Goal: Communication & Community: Answer question/provide support

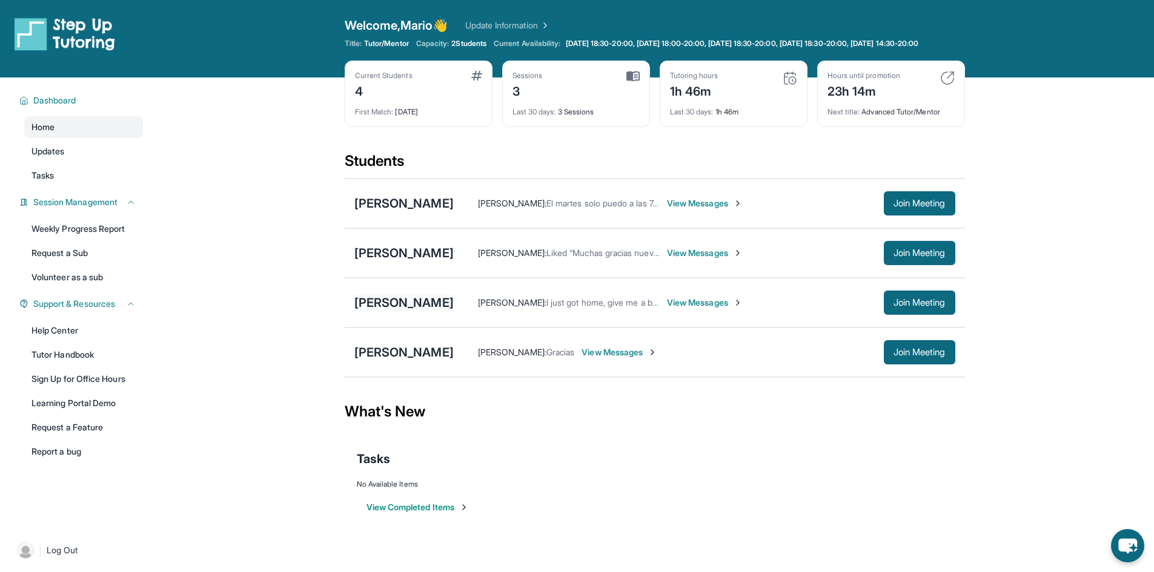
click at [425, 308] on div "[PERSON_NAME]" at bounding box center [403, 302] width 99 height 17
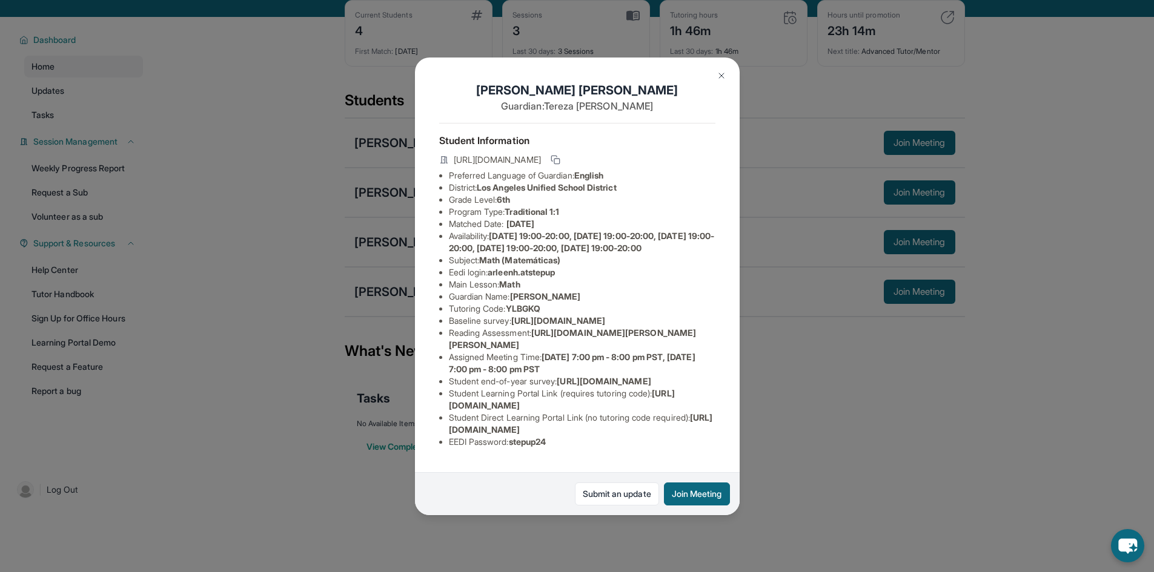
click at [701, 99] on p "Guardian: [PERSON_NAME]" at bounding box center [577, 106] width 276 height 15
click at [723, 79] on img at bounding box center [722, 76] width 10 height 10
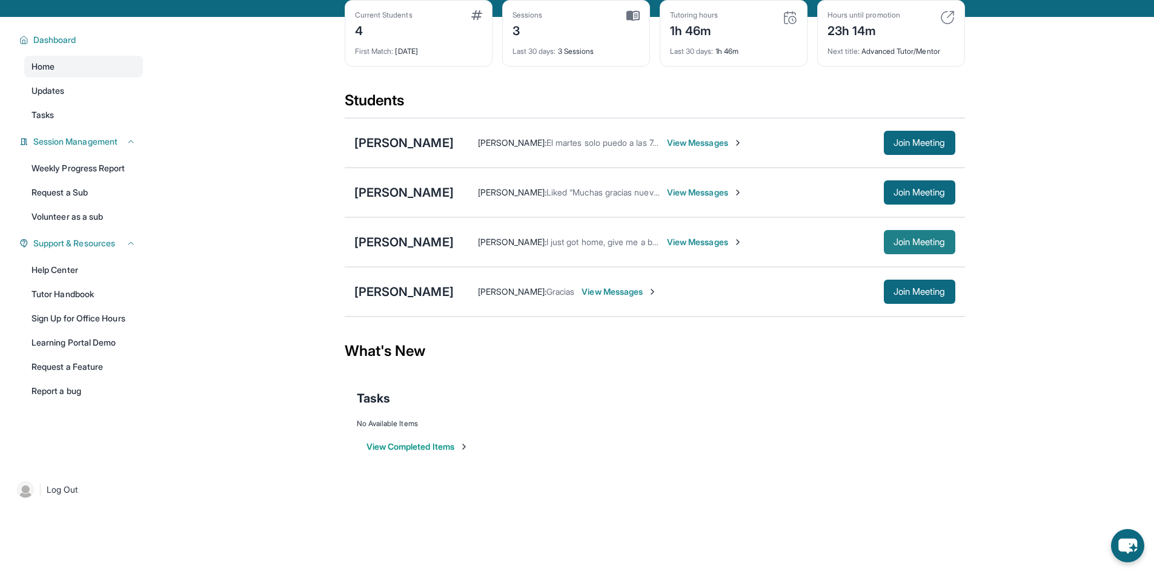
click at [927, 246] on span "Join Meeting" at bounding box center [919, 242] width 52 height 7
click at [419, 244] on div "[PERSON_NAME]" at bounding box center [403, 242] width 99 height 17
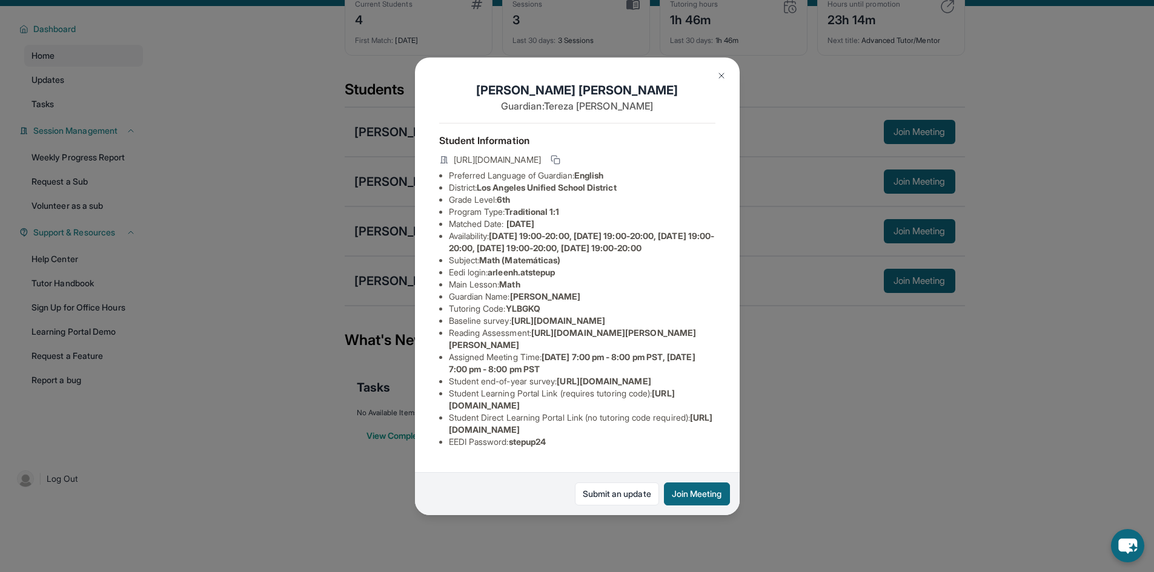
scroll to position [87, 0]
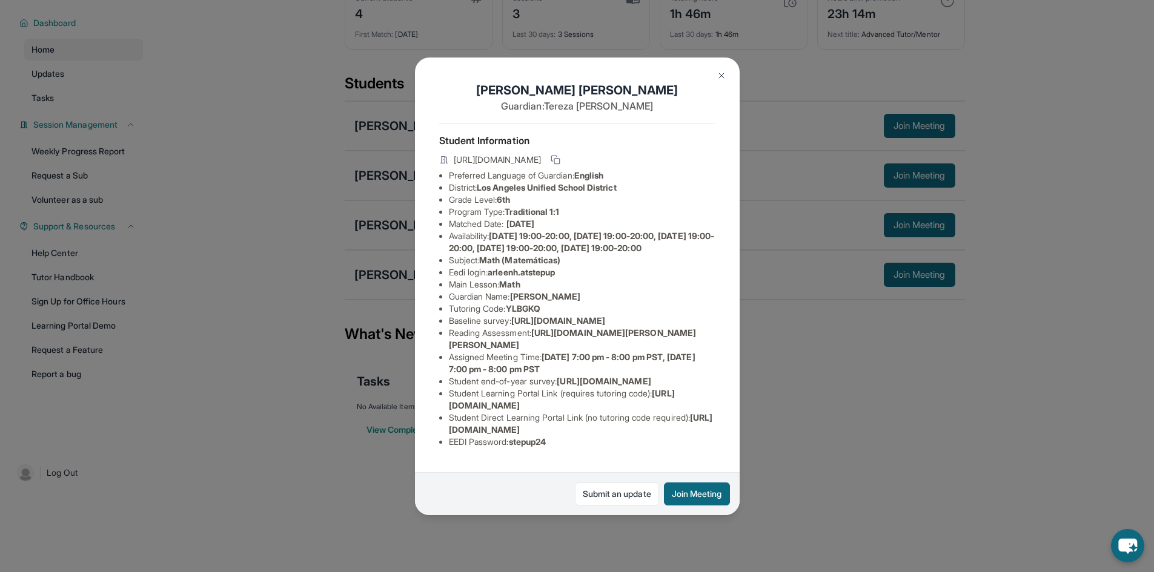
click at [451, 409] on span "[URL][DOMAIN_NAME]" at bounding box center [562, 399] width 226 height 22
click at [456, 409] on span "[URL][DOMAIN_NAME]" at bounding box center [562, 399] width 226 height 22
drag, startPoint x: 442, startPoint y: 402, endPoint x: 670, endPoint y: 405, distance: 228.4
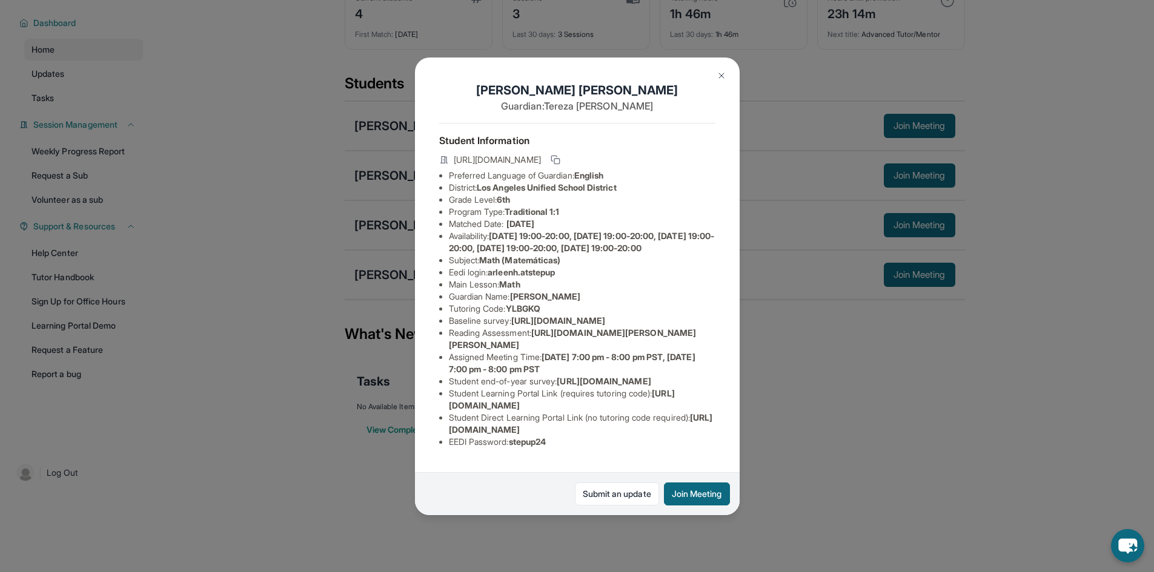
click at [670, 405] on ul "Preferred Language of Guardian: English District: [GEOGRAPHIC_DATA] Unified Sch…" at bounding box center [577, 309] width 276 height 279
copy span "[URL][DOMAIN_NAME]"
drag, startPoint x: 455, startPoint y: 437, endPoint x: 432, endPoint y: 438, distance: 23.0
click at [432, 438] on div "[PERSON_NAME] Guardian: [PERSON_NAME] Student Information [URL][DOMAIN_NAME] Pr…" at bounding box center [577, 287] width 325 height 458
drag, startPoint x: 431, startPoint y: 424, endPoint x: 439, endPoint y: 426, distance: 8.2
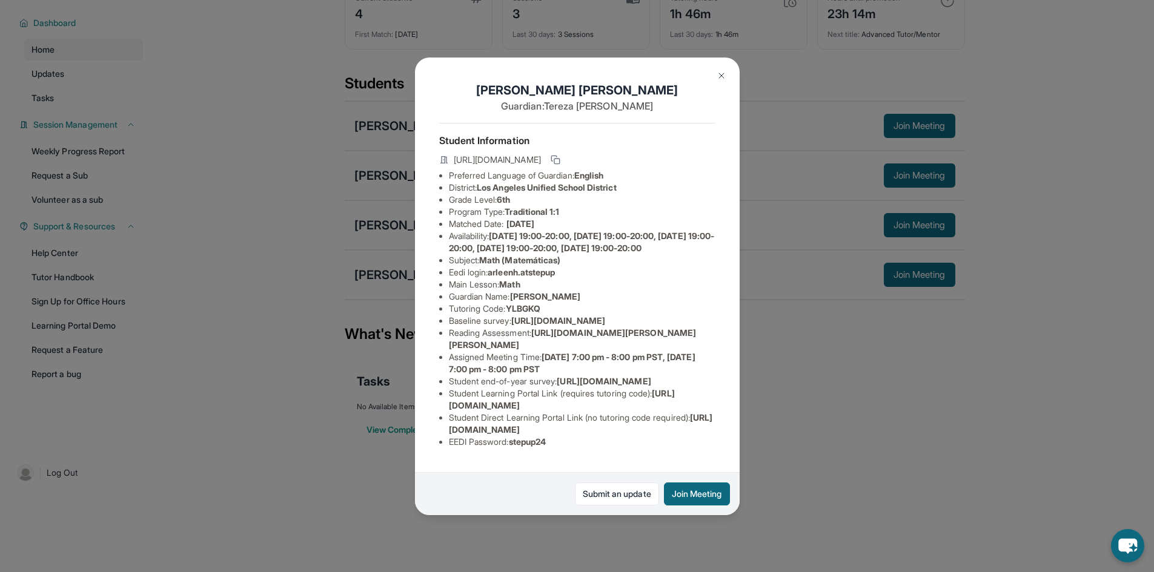
click at [433, 424] on div "[PERSON_NAME] Guardian: [PERSON_NAME] Student Information [URL][DOMAIN_NAME] Pr…" at bounding box center [577, 287] width 325 height 458
drag, startPoint x: 444, startPoint y: 434, endPoint x: 698, endPoint y: 429, distance: 254.4
click at [695, 429] on ul "Preferred Language of Guardian: English District: [GEOGRAPHIC_DATA] Unified Sch…" at bounding box center [577, 309] width 276 height 279
copy span "[URL][DOMAIN_NAME]"
click at [465, 409] on span "[URL][DOMAIN_NAME]" at bounding box center [562, 399] width 226 height 22
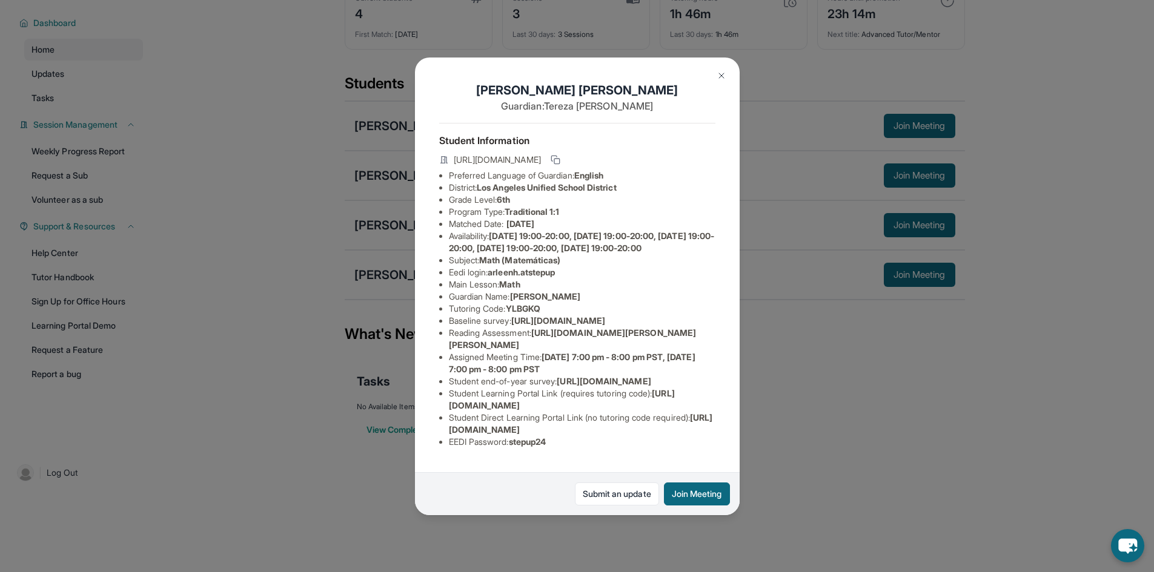
click at [721, 73] on img at bounding box center [722, 76] width 10 height 10
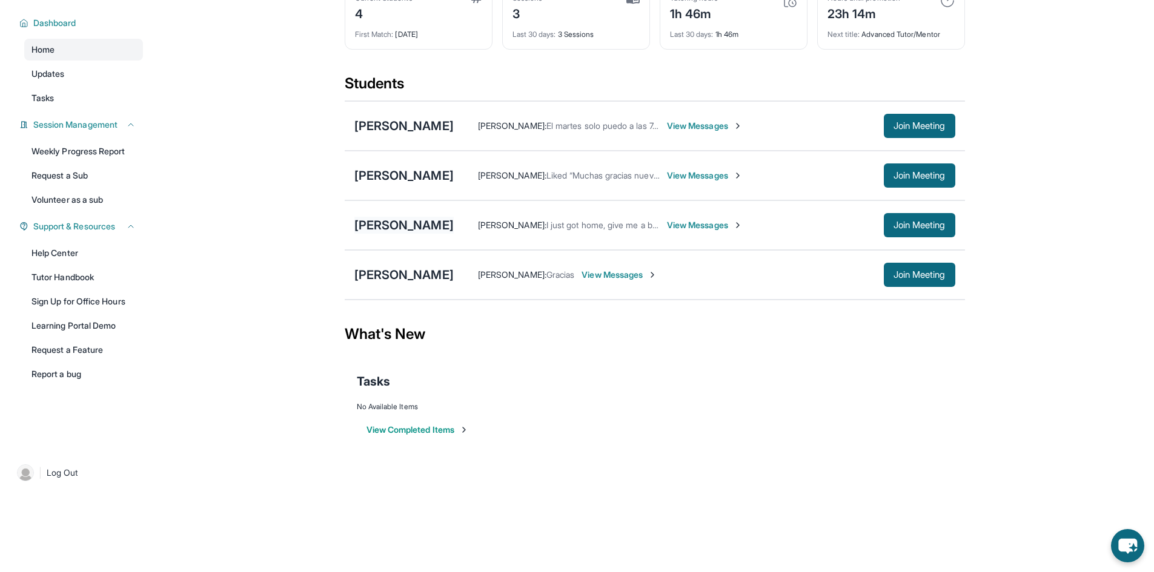
click at [446, 224] on div "[PERSON_NAME]" at bounding box center [403, 225] width 99 height 17
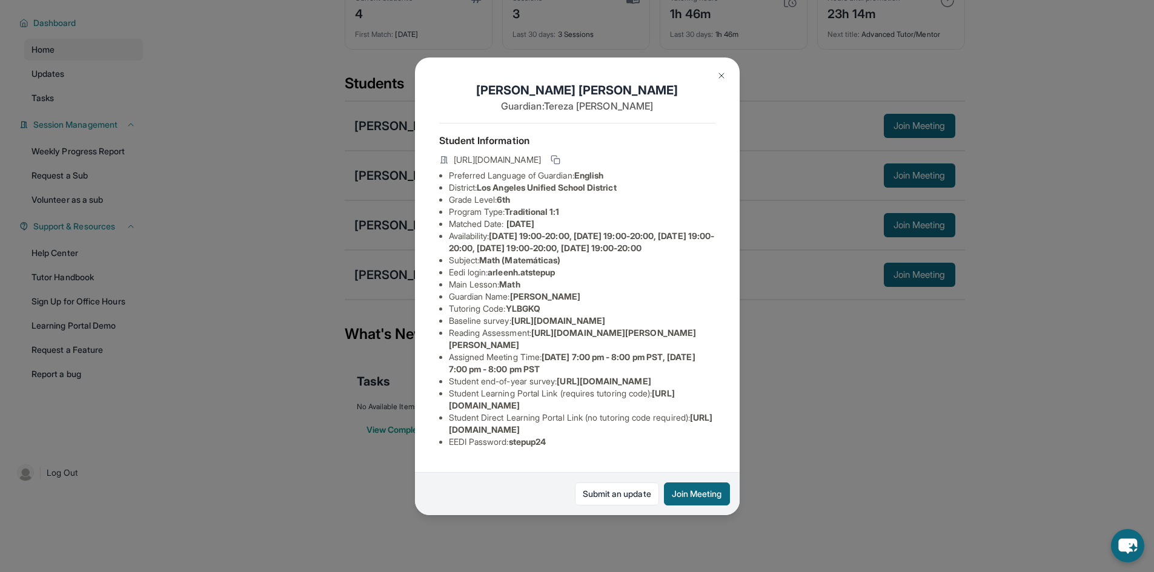
click at [724, 71] on img at bounding box center [722, 76] width 10 height 10
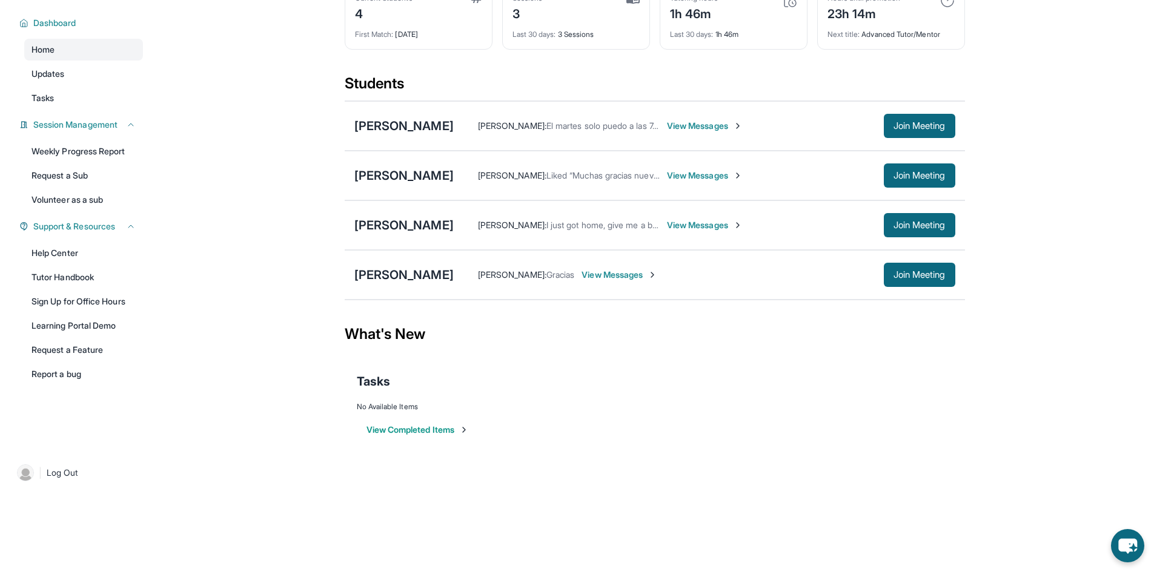
click at [726, 217] on div "[PERSON_NAME] : I just got home, give me a bit to get everything ready View Mes…" at bounding box center [705, 225] width 502 height 24
click at [727, 220] on span "View Messages" at bounding box center [705, 225] width 76 height 12
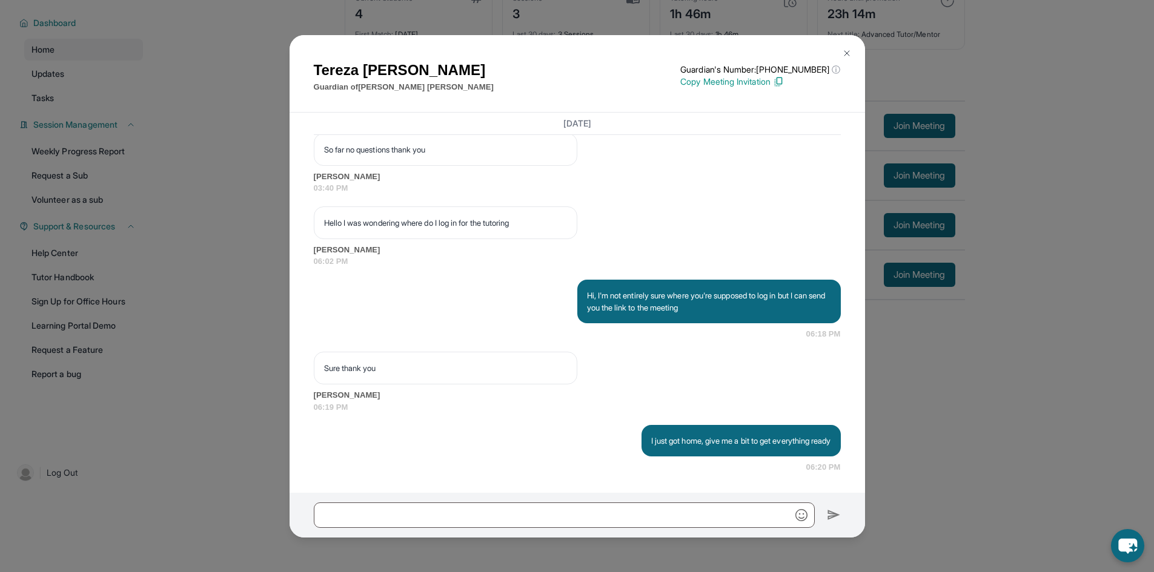
scroll to position [2767, 0]
click at [557, 495] on div "[PERSON_NAME] Guardian of [PERSON_NAME] Guardian's Number: [PHONE_NUMBER] ⓘ Thi…" at bounding box center [577, 286] width 575 height 503
click at [559, 519] on input "text" at bounding box center [564, 515] width 501 height 25
paste input "**********"
type input "**********"
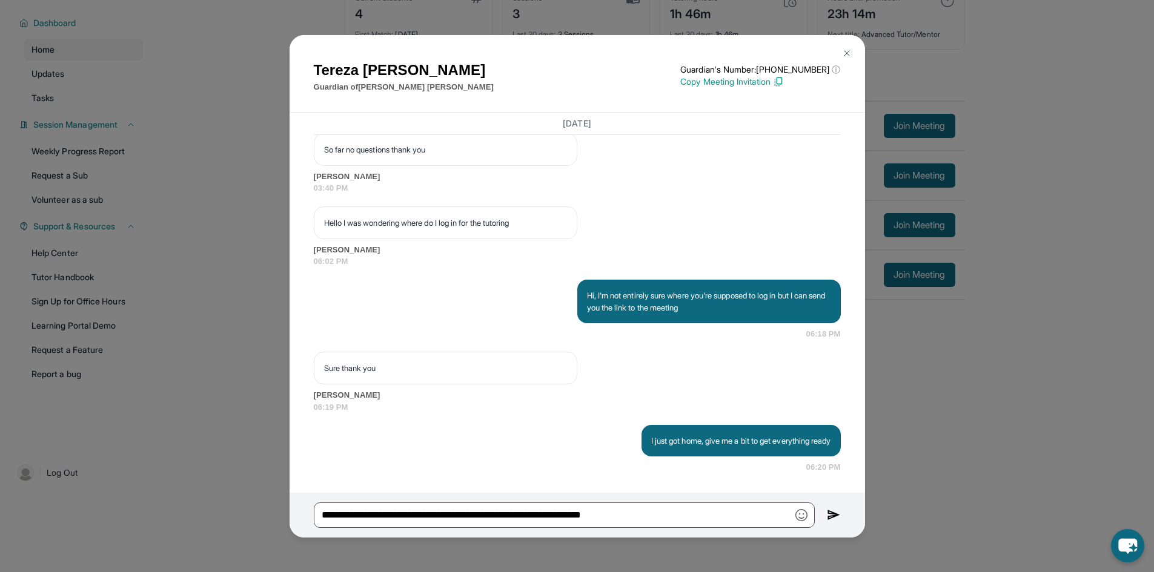
drag, startPoint x: 332, startPoint y: 517, endPoint x: 280, endPoint y: 531, distance: 53.5
click at [276, 534] on div "[PERSON_NAME] Guardian of [PERSON_NAME] Guardian's Number: [PHONE_NUMBER] ⓘ Thi…" at bounding box center [577, 286] width 1154 height 572
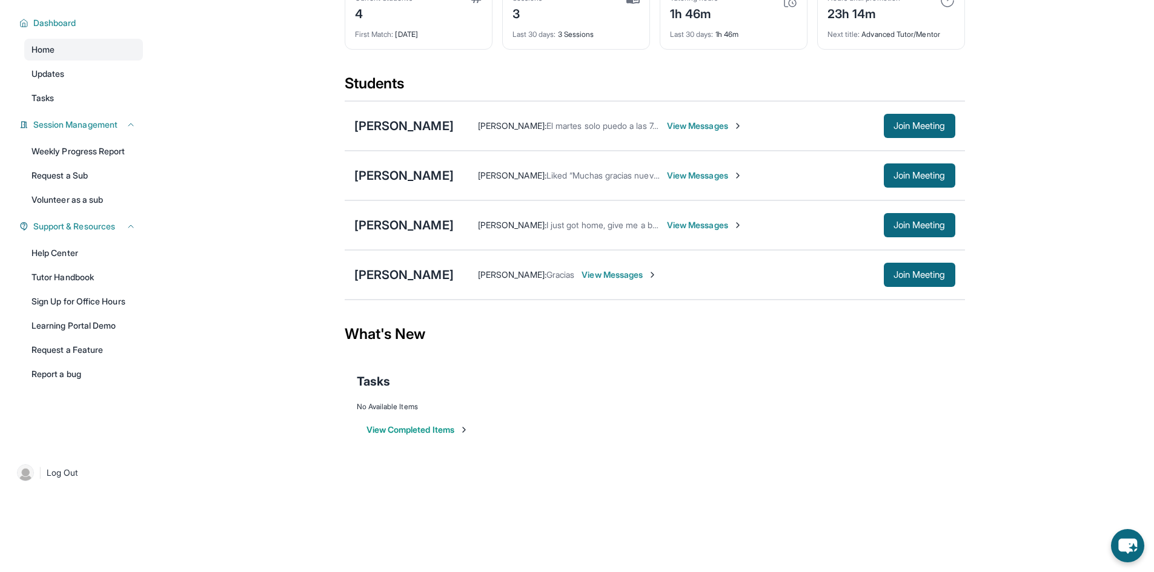
click at [701, 221] on div "[PERSON_NAME] : I just got home, give me a bit to get everything ready View Mes…" at bounding box center [705, 225] width 502 height 24
click at [698, 221] on span "View Messages" at bounding box center [705, 225] width 76 height 12
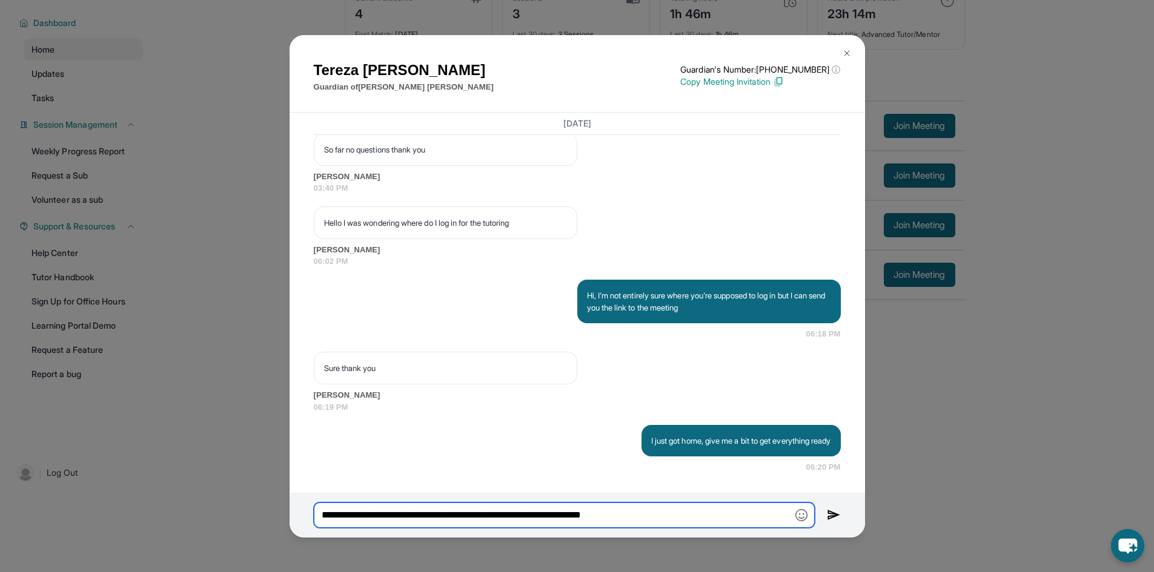
click at [340, 513] on input "**********" at bounding box center [564, 515] width 501 height 25
type input "**********"
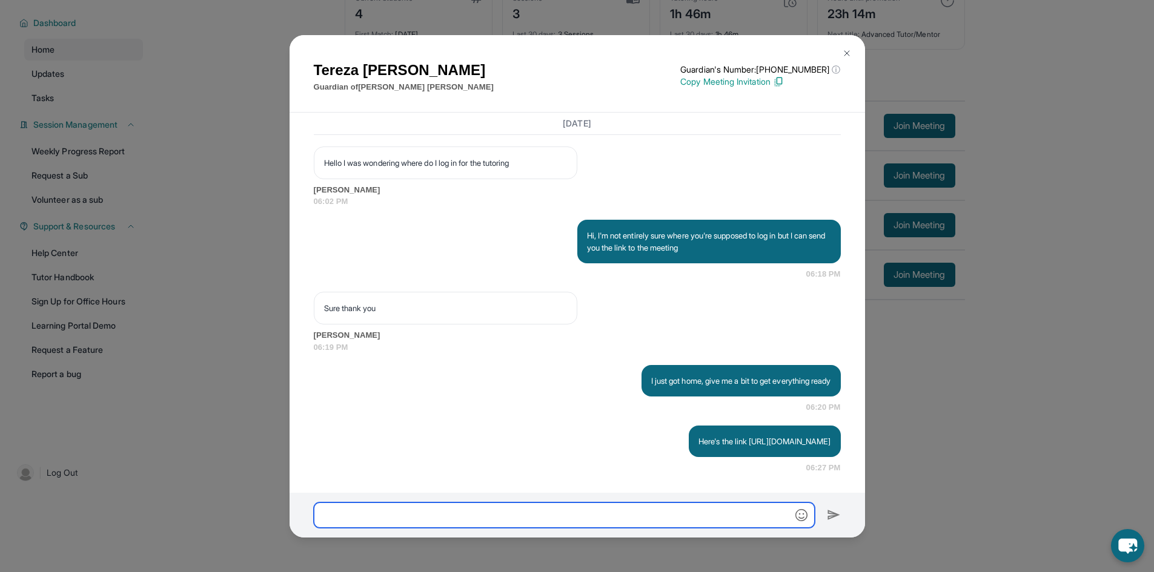
scroll to position [2839, 0]
click at [847, 58] on button at bounding box center [847, 53] width 24 height 24
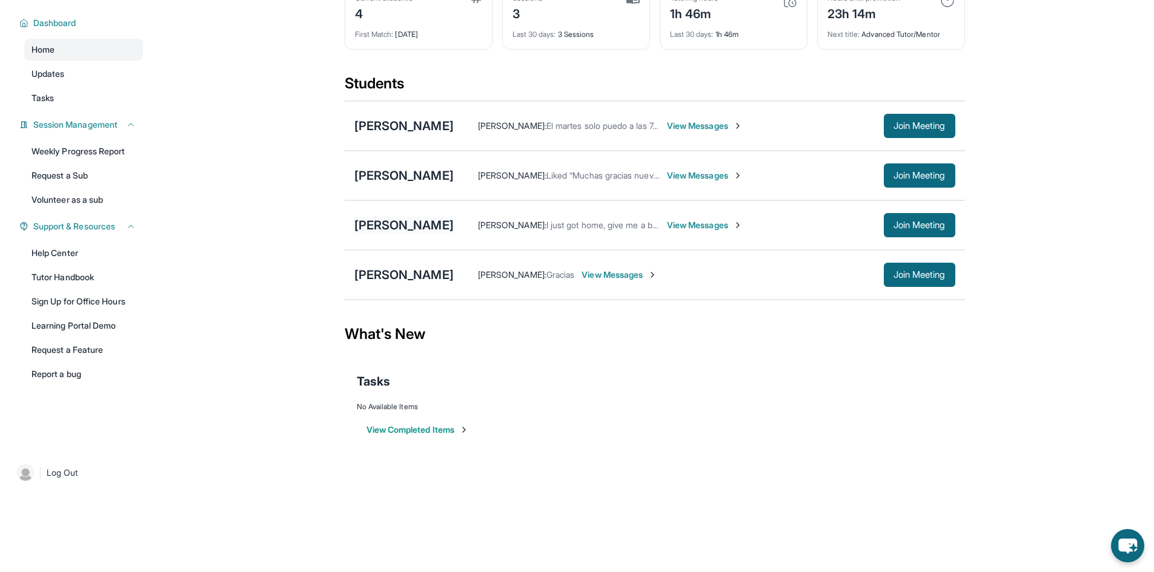
click at [420, 224] on div "[PERSON_NAME]" at bounding box center [403, 225] width 99 height 17
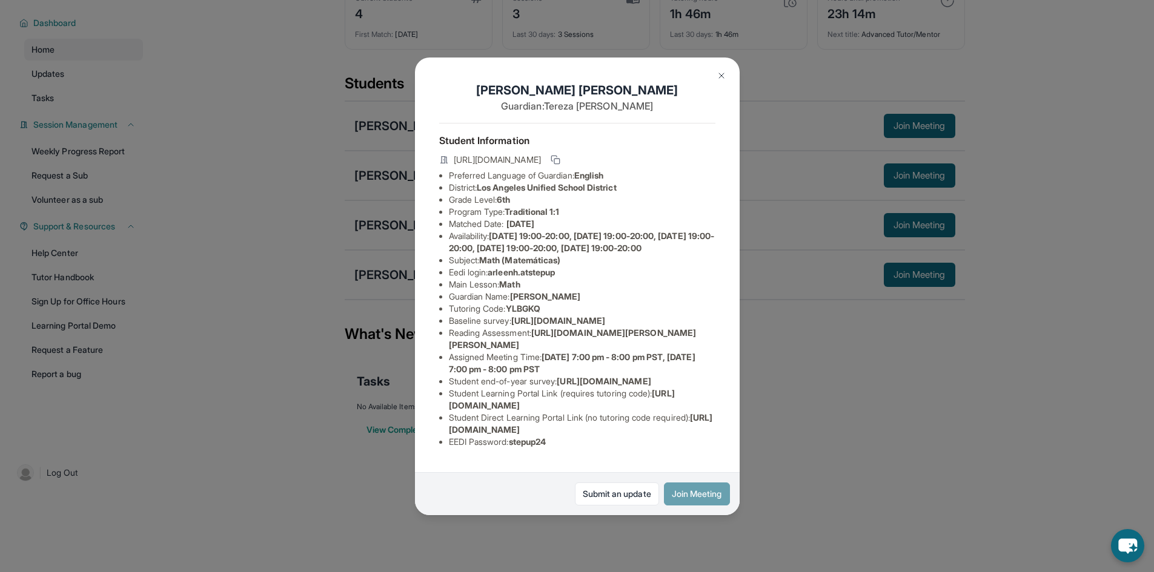
click at [666, 491] on button "Join Meeting" at bounding box center [697, 494] width 66 height 23
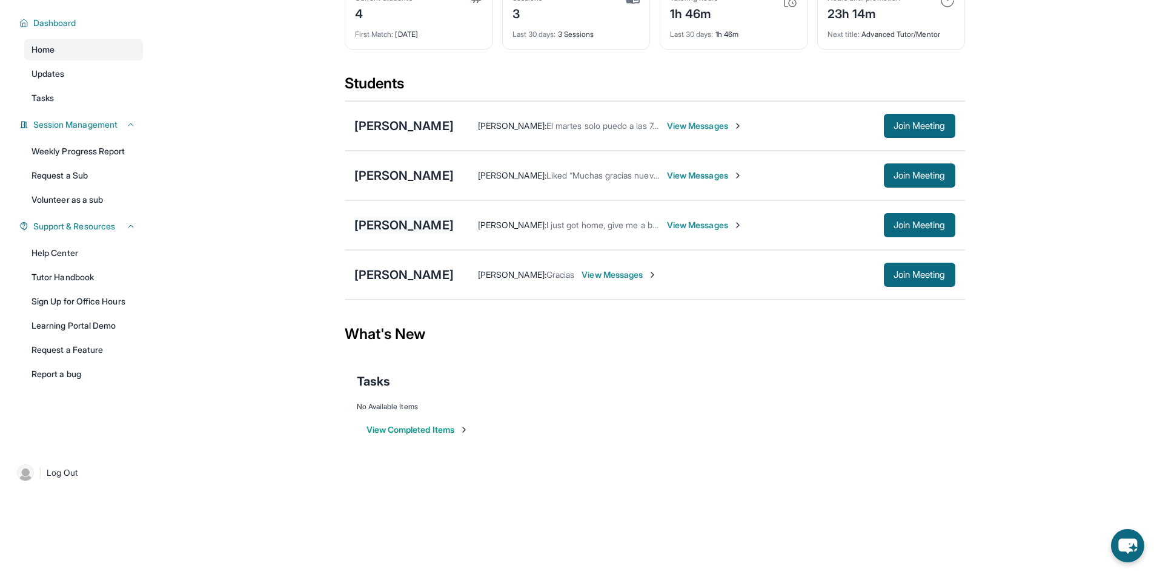
click at [403, 225] on div "[PERSON_NAME]" at bounding box center [403, 225] width 99 height 17
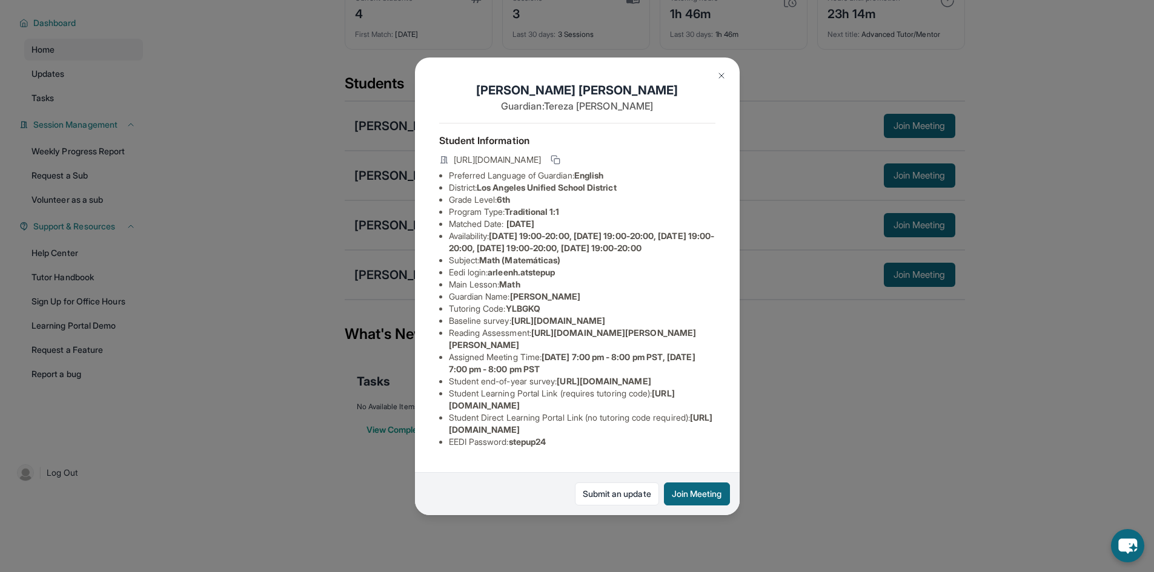
scroll to position [58, 444]
drag, startPoint x: 446, startPoint y: 297, endPoint x: 669, endPoint y: 333, distance: 226.4
click at [669, 333] on div "[PERSON_NAME] Guardian: [PERSON_NAME] Student Information [URL][DOMAIN_NAME] Pr…" at bounding box center [577, 287] width 325 height 458
copy ul "[URL][DOMAIN_NAME] Reading Assessment : [URL][DOMAIN_NAME]?"
